Goal: Find specific page/section: Find specific page/section

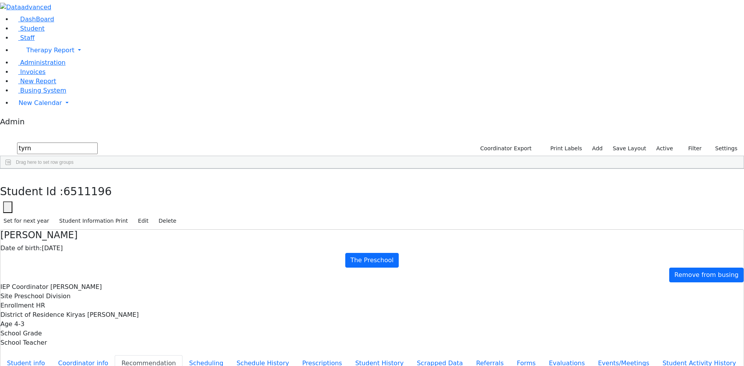
select select "210"
drag, startPoint x: 59, startPoint y: 33, endPoint x: 20, endPoint y: 33, distance: 39.5
click at [20, 33] on div "DashBoard Student Staff Therapy Report Student Old Calendar Report Admin" at bounding box center [372, 232] width 744 height 465
click at [11, 169] on button "button" at bounding box center [5, 177] width 11 height 16
drag, startPoint x: 93, startPoint y: 31, endPoint x: 9, endPoint y: 32, distance: 84.1
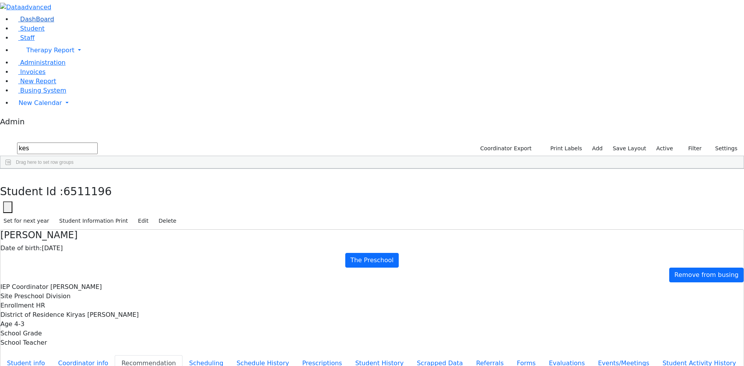
click at [9, 32] on div "DashBoard Student Staff Therapy Report Student Old Calendar Report Admin" at bounding box center [372, 232] width 744 height 465
drag, startPoint x: 84, startPoint y: 36, endPoint x: 32, endPoint y: 31, distance: 51.8
click at [32, 141] on form "tam" at bounding box center [49, 148] width 98 height 15
click at [15, 141] on button "submit" at bounding box center [7, 148] width 15 height 15
type input "[PERSON_NAME]"
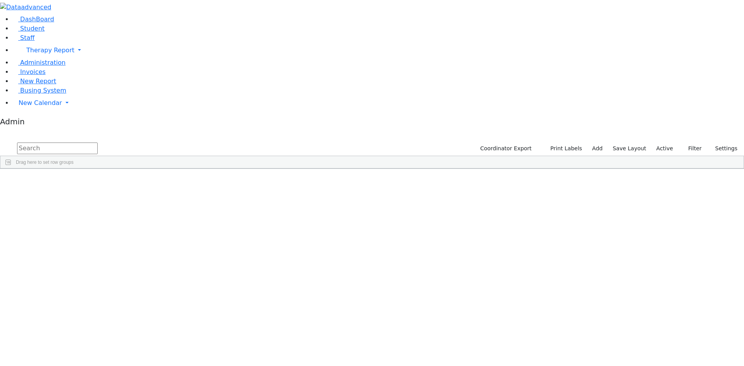
click at [98, 143] on input "text" at bounding box center [57, 149] width 81 height 12
type input "[PERSON_NAME]"
click at [127, 181] on div "Azaria" at bounding box center [96, 186] width 64 height 11
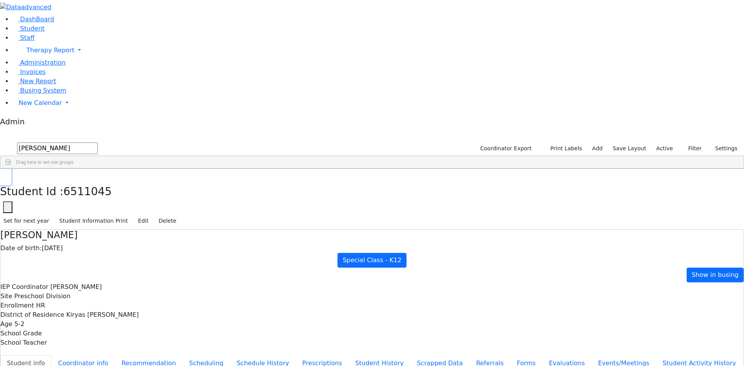
click at [8, 175] on icon "button" at bounding box center [5, 177] width 4 height 5
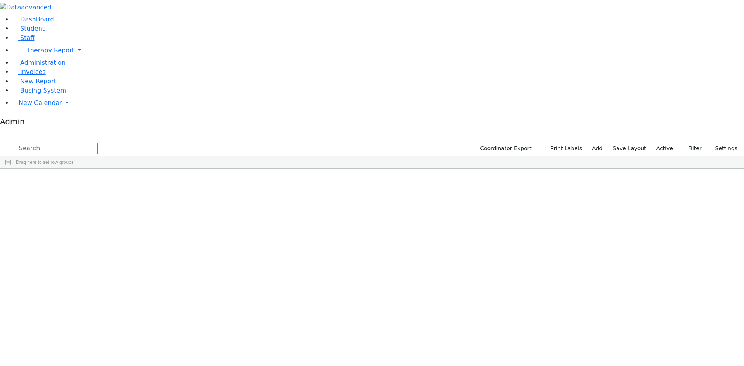
click at [98, 143] on input "text" at bounding box center [57, 149] width 81 height 12
